Goal: Use online tool/utility: Utilize a website feature to perform a specific function

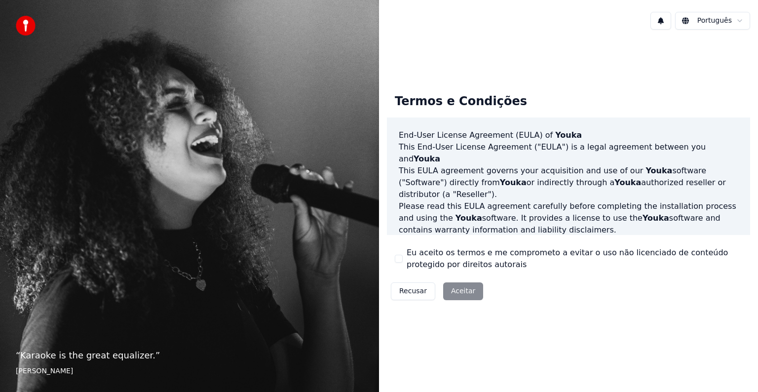
click at [399, 257] on button "Eu aceito os termos e me comprometo a evitar o uso não licenciado de conteúdo p…" at bounding box center [399, 259] width 8 height 8
click at [451, 291] on button "Aceitar" at bounding box center [463, 291] width 40 height 18
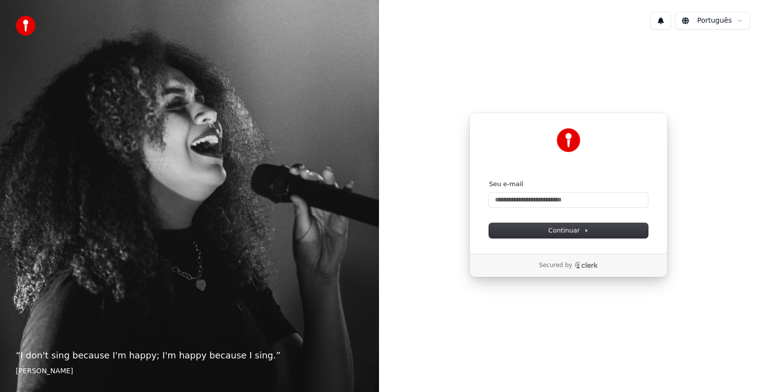
click at [544, 189] on div "Seu e-mail" at bounding box center [568, 194] width 159 height 28
click at [543, 199] on input "Seu e-mail" at bounding box center [568, 199] width 159 height 15
click at [556, 235] on button "Continuar" at bounding box center [568, 230] width 159 height 15
type input "**********"
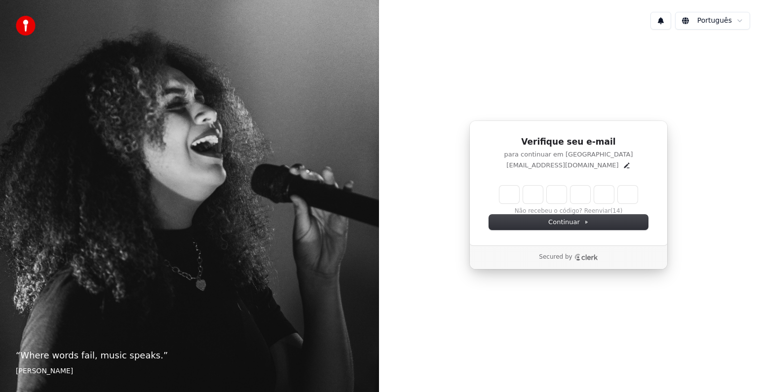
click at [519, 196] on input "Enter verification code" at bounding box center [568, 194] width 138 height 18
type input "******"
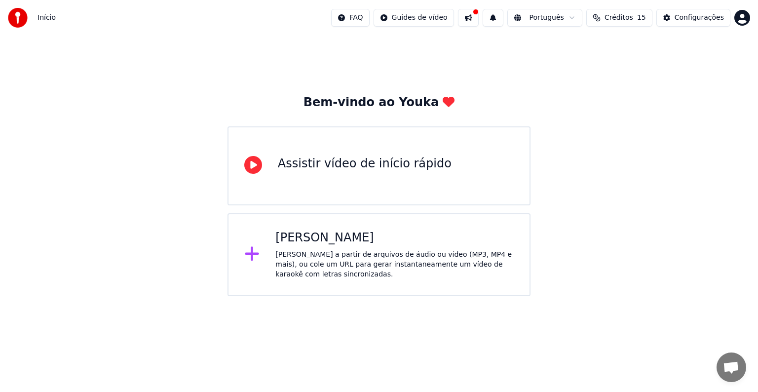
click at [374, 167] on div "Assistir vídeo de início rápido" at bounding box center [365, 164] width 174 height 16
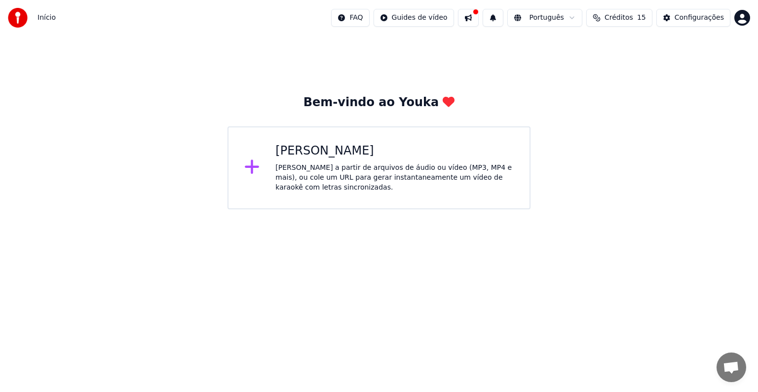
click at [344, 151] on div "[PERSON_NAME]" at bounding box center [394, 151] width 238 height 16
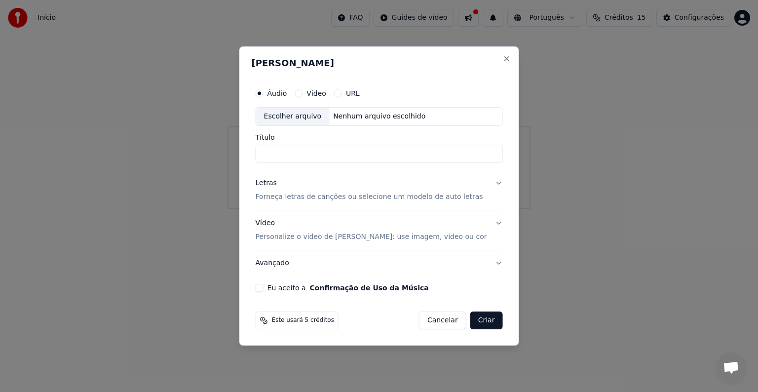
click at [358, 116] on div "Nenhum arquivo escolhido" at bounding box center [379, 116] width 100 height 10
click at [310, 118] on div "Escolher arquivo" at bounding box center [292, 117] width 73 height 18
drag, startPoint x: 388, startPoint y: 105, endPoint x: 391, endPoint y: 111, distance: 7.5
click at [389, 108] on div "Áudio Vídeo URL Escolher arquivo Nenhum arquivo escolhido" at bounding box center [378, 104] width 247 height 42
click at [397, 114] on div "Nenhum arquivo escolhido" at bounding box center [379, 116] width 100 height 10
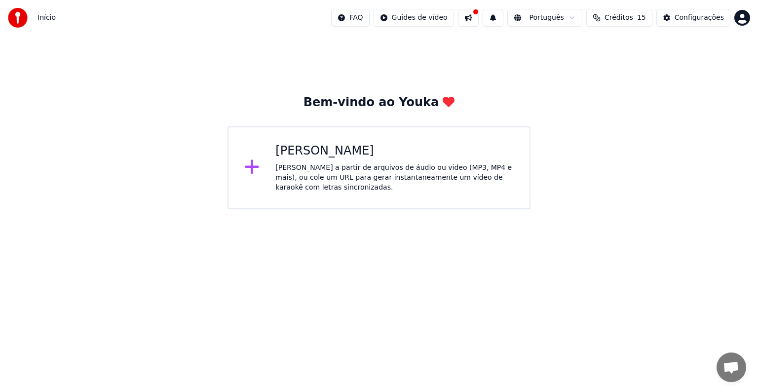
click at [478, 17] on button at bounding box center [468, 18] width 21 height 18
drag, startPoint x: 735, startPoint y: 95, endPoint x: 673, endPoint y: 85, distance: 63.0
click at [731, 95] on div "Bem-vindo ao Youka Criar Karaokê Crie karaokê a partir de arquivos de áudio ou …" at bounding box center [379, 123] width 758 height 174
click at [414, 18] on html "Início FAQ Guides de vídeo Português Créditos 15 Configurações Bem-vindo ao You…" at bounding box center [379, 104] width 758 height 209
click at [350, 37] on html "Início FAQ Guides de vídeo Português Créditos 15 Configurações Bem-vindo ao You…" at bounding box center [379, 104] width 758 height 209
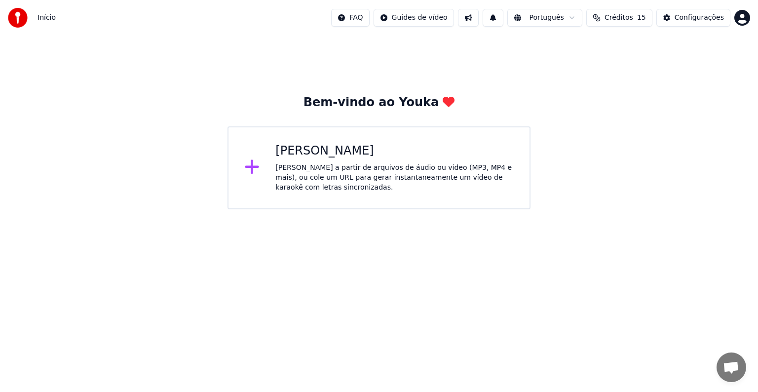
click at [443, 19] on html "Início FAQ Guides de vídeo Português Créditos 15 Configurações Bem-vindo ao You…" at bounding box center [379, 104] width 758 height 209
click at [343, 39] on html "Início FAQ Guides de vídeo Português Créditos 15 Configurações Bem-vindo ao You…" at bounding box center [379, 104] width 758 height 209
click at [323, 152] on div "[PERSON_NAME]" at bounding box center [394, 151] width 238 height 16
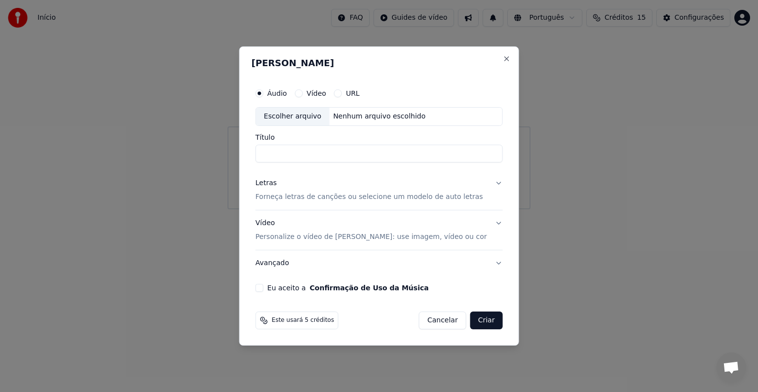
click at [316, 93] on div "Vídeo" at bounding box center [310, 93] width 32 height 8
click at [302, 92] on button "Vídeo" at bounding box center [298, 93] width 8 height 8
drag, startPoint x: 308, startPoint y: 92, endPoint x: 313, endPoint y: 91, distance: 5.0
click at [300, 91] on icon "button" at bounding box center [298, 93] width 4 height 4
click at [358, 112] on div "Nenhum arquivo escolhido" at bounding box center [379, 116] width 100 height 10
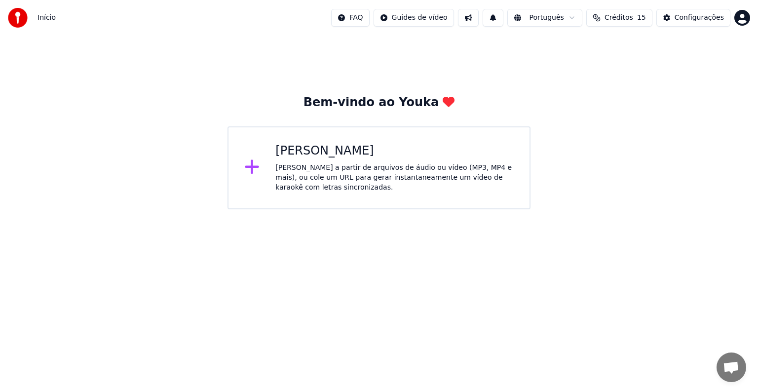
click at [375, 152] on div "[PERSON_NAME]" at bounding box center [394, 151] width 238 height 16
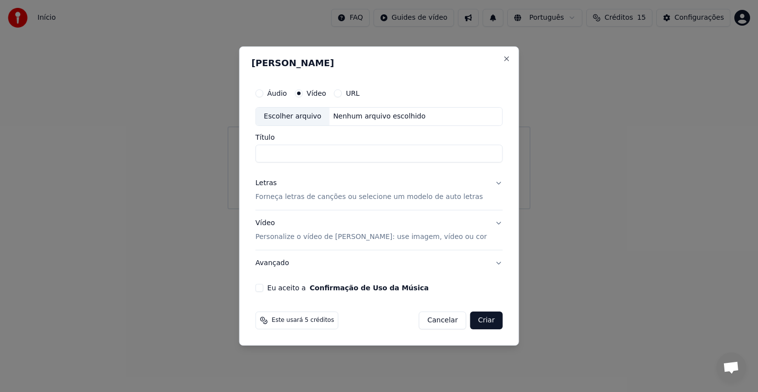
click at [342, 93] on button "URL" at bounding box center [338, 93] width 8 height 8
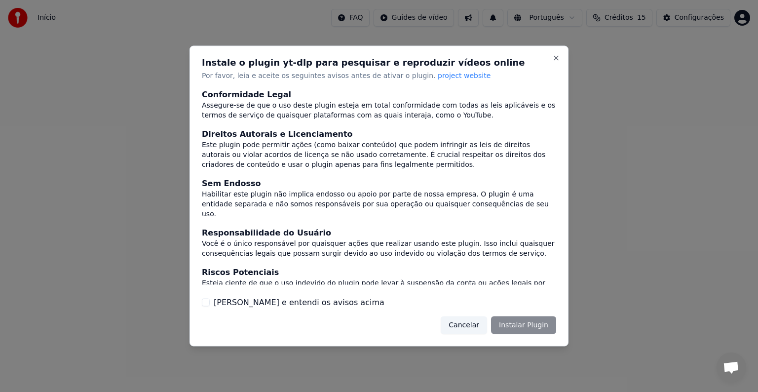
click at [518, 327] on div "Cancelar Instalar Plugin" at bounding box center [497, 325] width 115 height 18
drag, startPoint x: 518, startPoint y: 326, endPoint x: 509, endPoint y: 318, distance: 11.9
click at [518, 325] on div "Cancelar Instalar Plugin" at bounding box center [497, 325] width 115 height 18
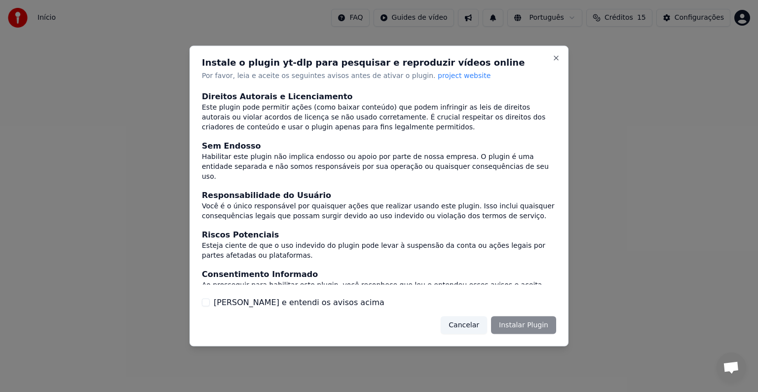
scroll to position [43, 0]
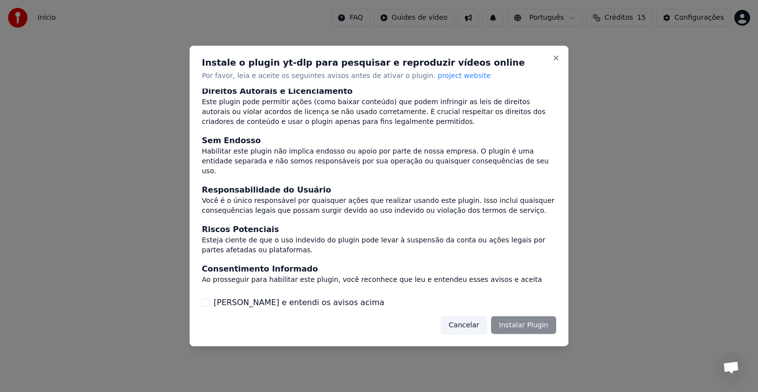
click at [524, 324] on div "Cancelar Instalar Plugin" at bounding box center [497, 325] width 115 height 18
click at [206, 301] on button "[PERSON_NAME] e entendi os avisos acima" at bounding box center [206, 302] width 8 height 8
click at [523, 320] on button "Instalar Plugin" at bounding box center [523, 325] width 65 height 18
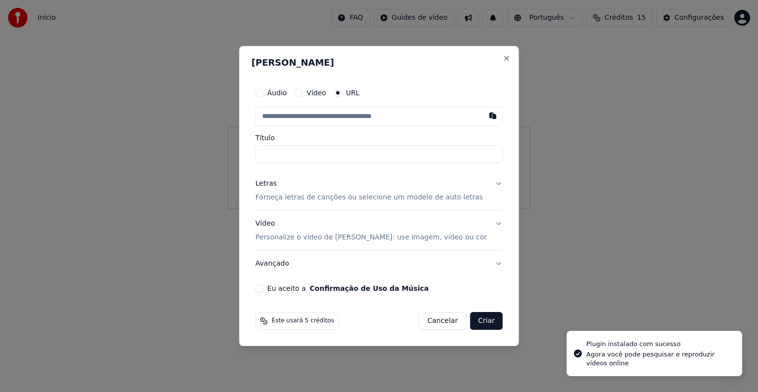
click at [446, 114] on input "text" at bounding box center [378, 117] width 247 height 20
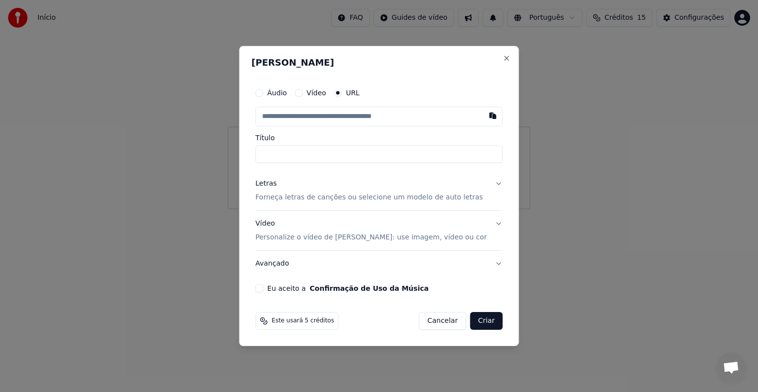
click at [482, 113] on button "button" at bounding box center [492, 116] width 20 height 18
type input "******"
click at [482, 113] on button at bounding box center [492, 116] width 20 height 18
click at [477, 322] on button "Criar" at bounding box center [486, 321] width 33 height 18
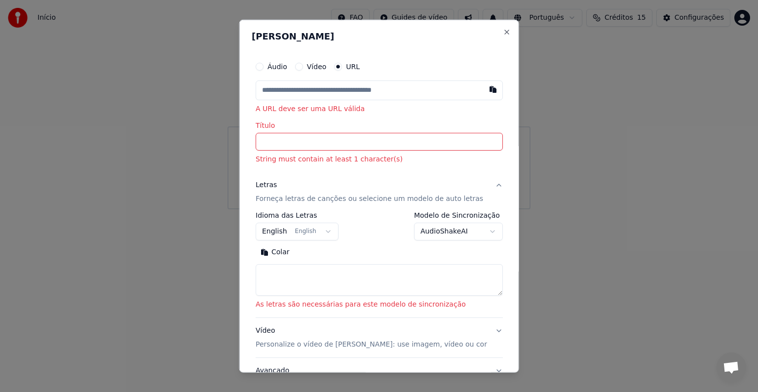
click at [302, 64] on button "Vídeo" at bounding box center [298, 67] width 8 height 8
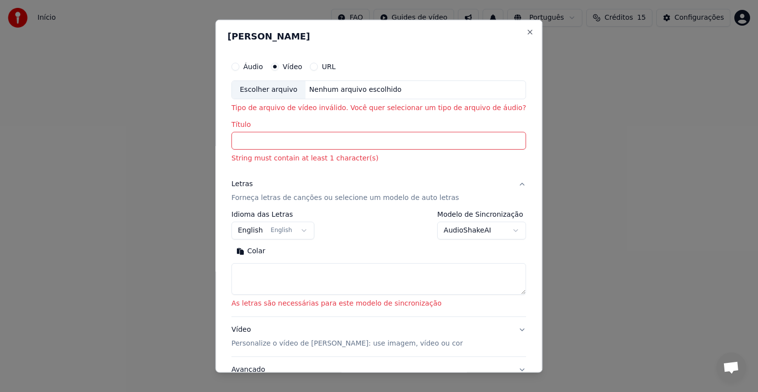
click at [512, 30] on div "**********" at bounding box center [378, 196] width 327 height 353
click at [526, 31] on button "Close" at bounding box center [530, 32] width 8 height 8
select select
